Goal: Find specific page/section: Find specific page/section

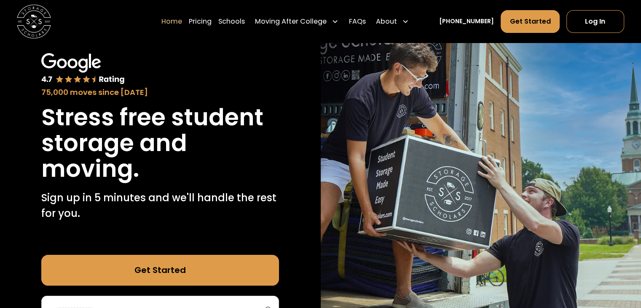
scroll to position [92, 0]
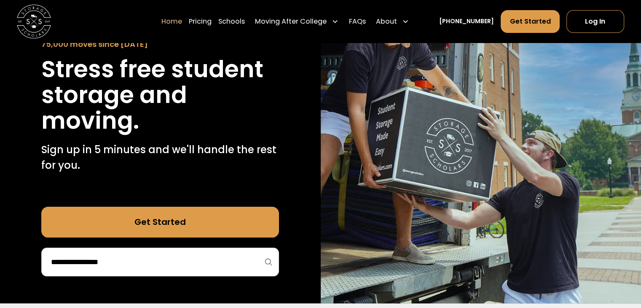
click at [238, 270] on div at bounding box center [160, 261] width 238 height 29
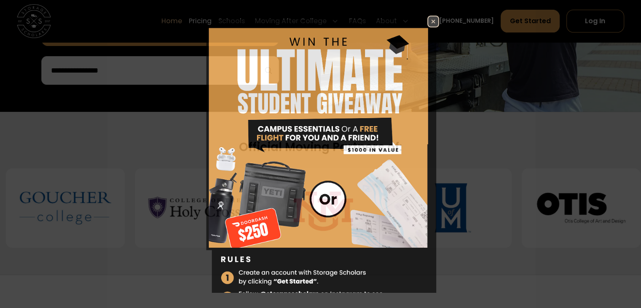
scroll to position [285, 0]
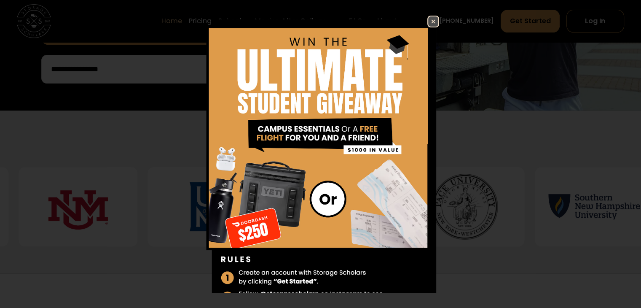
click at [431, 20] on img at bounding box center [433, 21] width 10 height 10
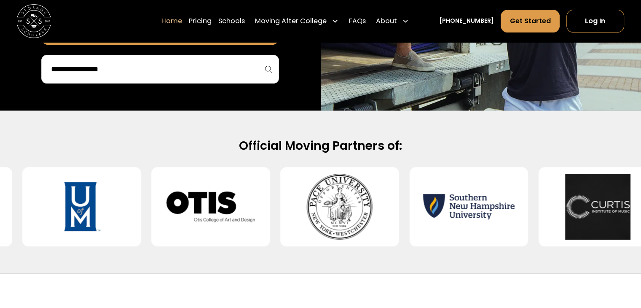
click at [179, 70] on input "search" at bounding box center [160, 69] width 220 height 14
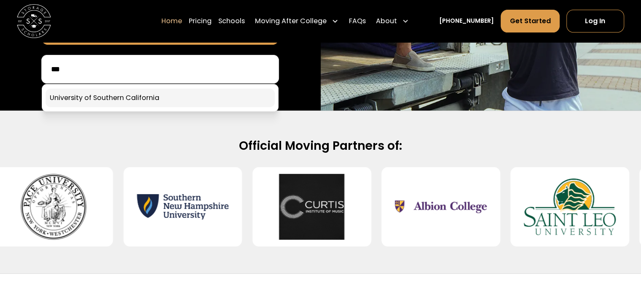
type input "***"
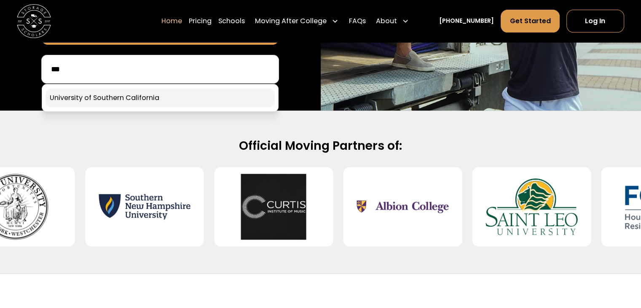
click at [173, 96] on link at bounding box center [160, 98] width 229 height 19
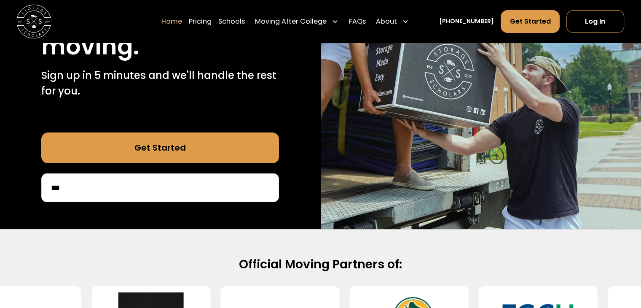
scroll to position [165, 0]
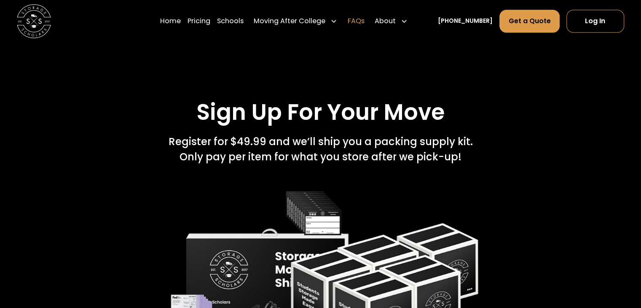
scroll to position [1209, 0]
